Goal: Ask a question

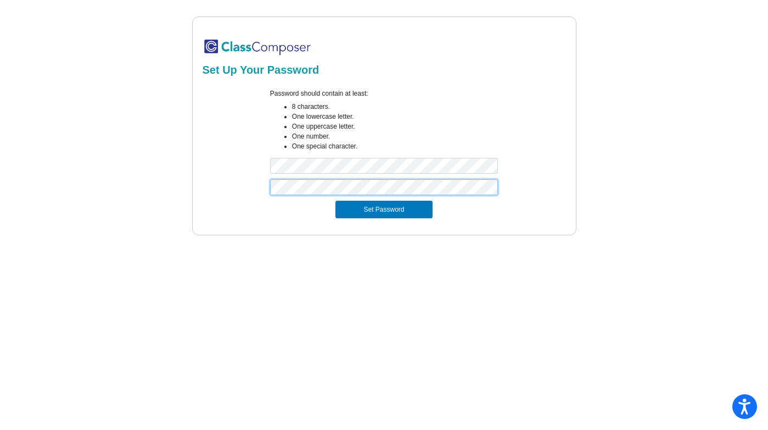
click at [336, 200] on button "Set Password" at bounding box center [384, 209] width 97 height 18
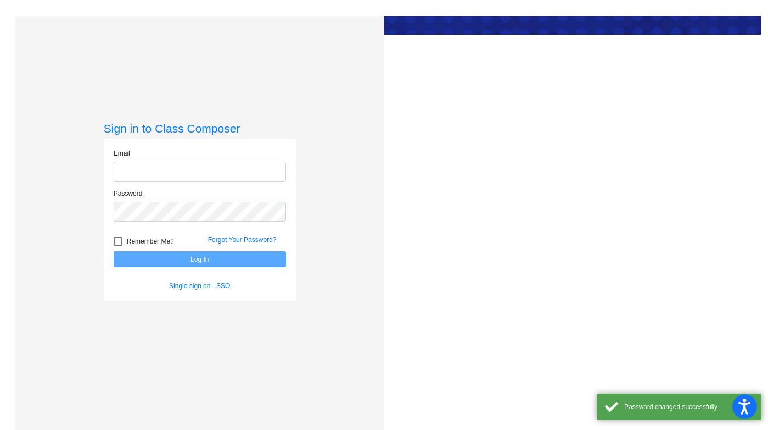
type input "[EMAIL_ADDRESS][DOMAIN_NAME]"
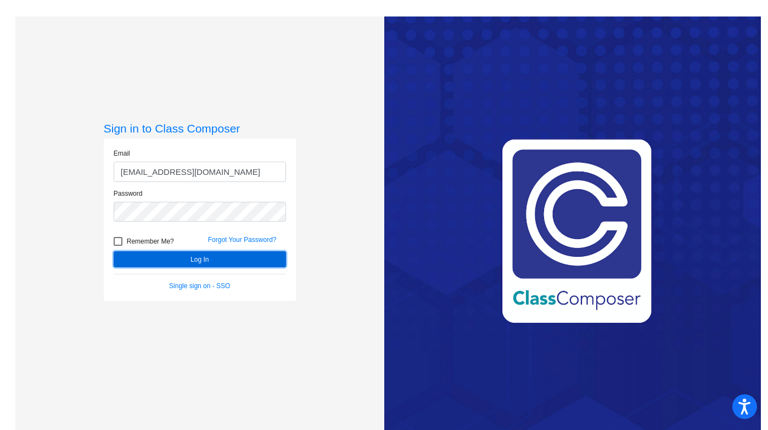
click at [204, 262] on button "Log In" at bounding box center [200, 259] width 172 height 16
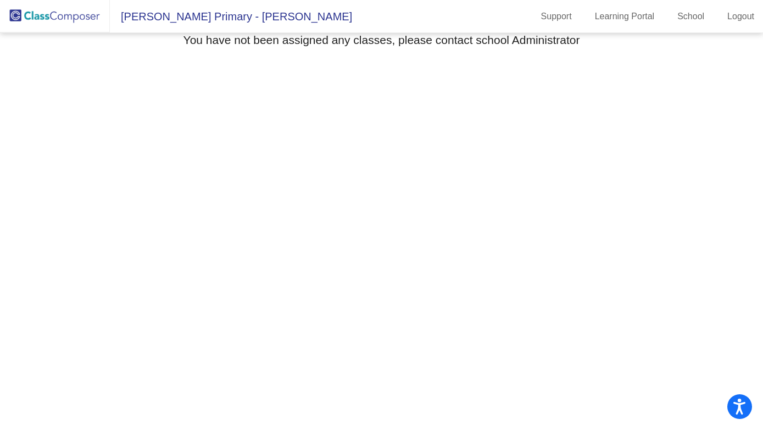
click at [208, 18] on span "[PERSON_NAME] Primary - [PERSON_NAME]" at bounding box center [231, 17] width 242 height 18
click at [682, 13] on link "School" at bounding box center [690, 17] width 44 height 18
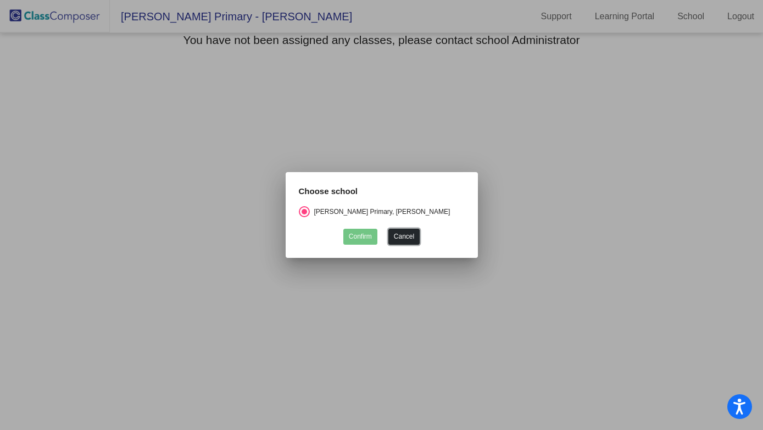
click at [408, 235] on button "Cancel" at bounding box center [403, 237] width 31 height 16
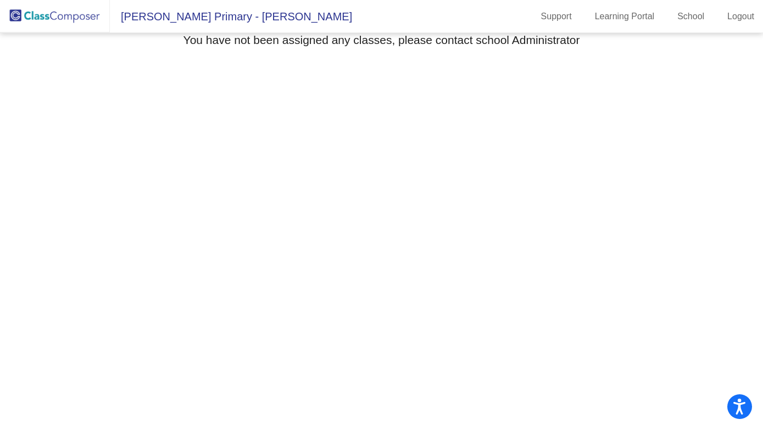
click at [73, 14] on img at bounding box center [55, 16] width 110 height 32
click at [153, 14] on span "[PERSON_NAME] Primary - [PERSON_NAME]" at bounding box center [231, 17] width 242 height 18
click at [213, 49] on div "You have not been assigned any classes, please contact school Administrator" at bounding box center [381, 41] width 732 height 17
click at [546, 17] on link "Support" at bounding box center [556, 17] width 48 height 18
click at [180, 25] on mat-toolbar "[PERSON_NAME] Primary - [PERSON_NAME] Support Learning Portal School Logout" at bounding box center [381, 16] width 763 height 33
